Goal: Contribute content

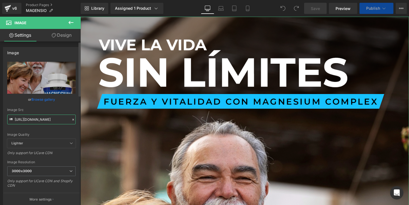
click at [43, 116] on input "[URL][DOMAIN_NAME]" at bounding box center [41, 120] width 68 height 10
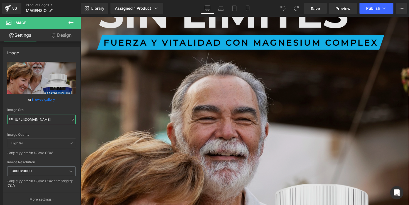
paste input "35KNxPGh/PORTADA-MAGNESIUM-1"
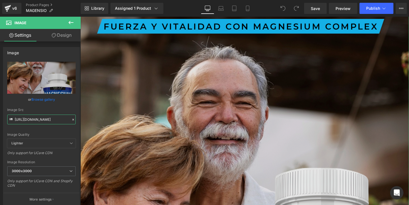
scroll to position [79, 0]
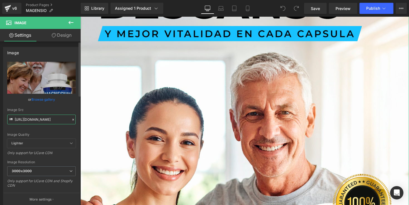
type input "[URL][DOMAIN_NAME]"
click at [69, 108] on div "Image Quality Lighter Lightest Lighter Lighter Lightest Only support for UCare …" at bounding box center [41, 100] width 68 height 77
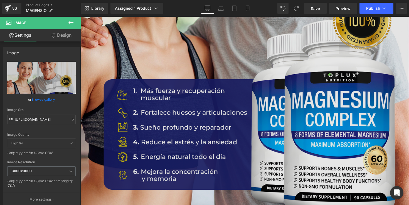
scroll to position [272, 0]
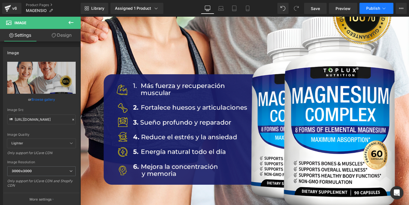
click at [369, 4] on button "Publish" at bounding box center [376, 8] width 34 height 11
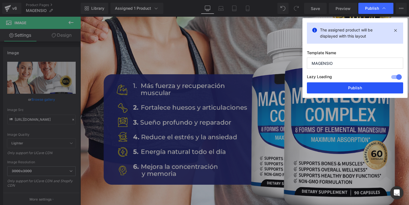
click at [346, 87] on button "Publish" at bounding box center [355, 87] width 96 height 11
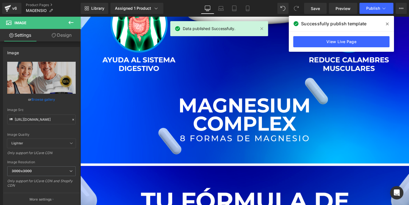
scroll to position [1294, 0]
